Goal: Information Seeking & Learning: Learn about a topic

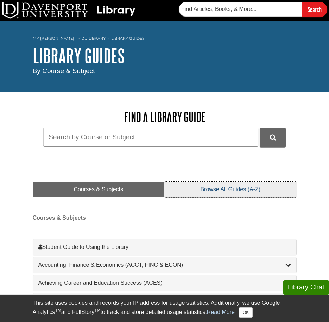
click at [216, 183] on link "Browse All Guides (A-Z)" at bounding box center [230, 189] width 132 height 15
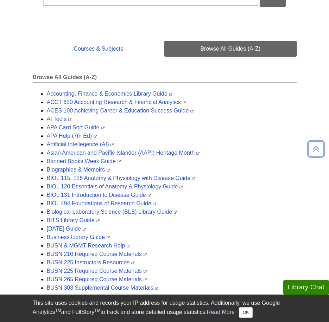
scroll to position [246, 0]
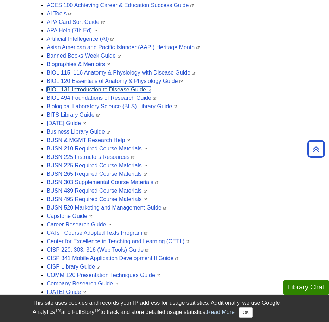
click at [74, 89] on link "BIOL 131 Introduction to Disease Guide" at bounding box center [99, 89] width 104 height 6
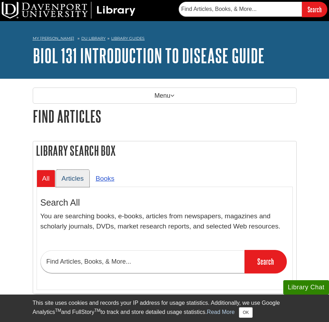
click at [71, 179] on link "Articles" at bounding box center [72, 178] width 33 height 17
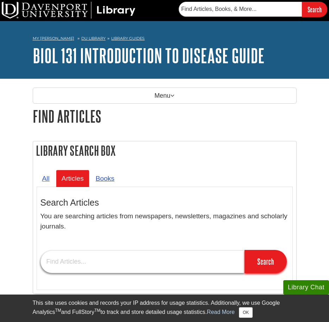
click at [175, 272] on input "text" at bounding box center [142, 261] width 204 height 23
type input "beneficial bacteria in the body"
click at [244, 250] on input "Search" at bounding box center [265, 261] width 42 height 23
